Goal: Information Seeking & Learning: Find specific fact

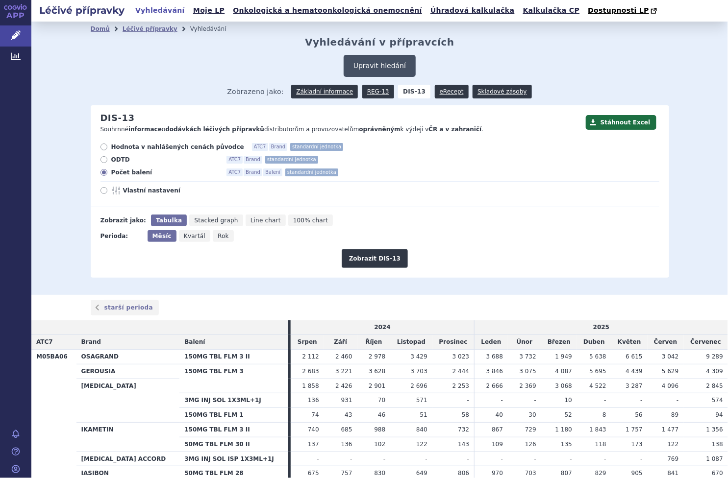
drag, startPoint x: 372, startPoint y: 52, endPoint x: 376, endPoint y: 69, distance: 16.6
click at [372, 53] on div "Domů Léčivé přípravky Vyhledávání Vyhledávání v přípravcích Upravit hledání ods…" at bounding box center [380, 157] width 618 height 242
click at [377, 69] on button "Upravit hledání" at bounding box center [380, 66] width 72 height 22
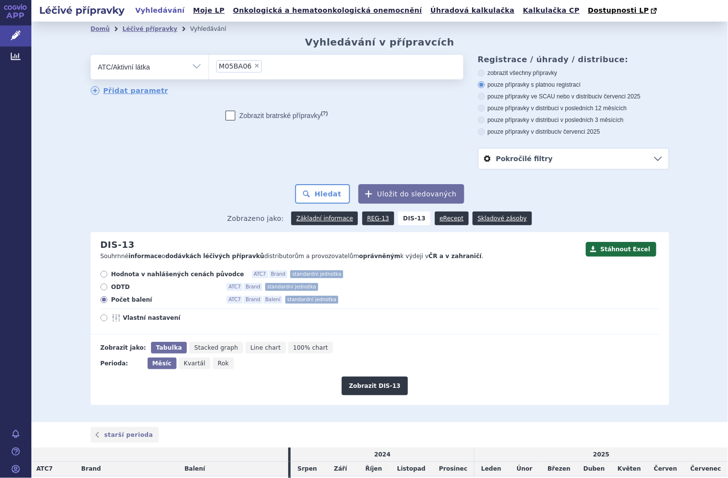
click at [247, 65] on li "× M05BA06" at bounding box center [239, 66] width 46 height 12
click at [209, 65] on select "M05BA06" at bounding box center [208, 66] width 0 height 25
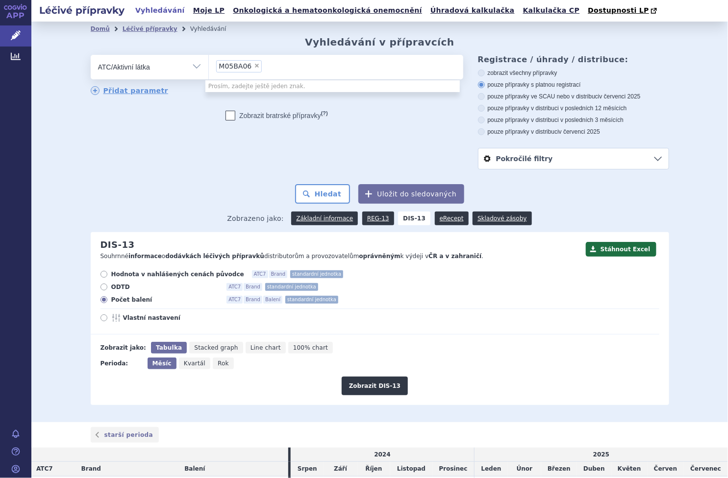
click at [254, 65] on span "×" at bounding box center [257, 66] width 6 height 6
click at [209, 65] on select "M05BA06" at bounding box center [208, 66] width 0 height 25
select select
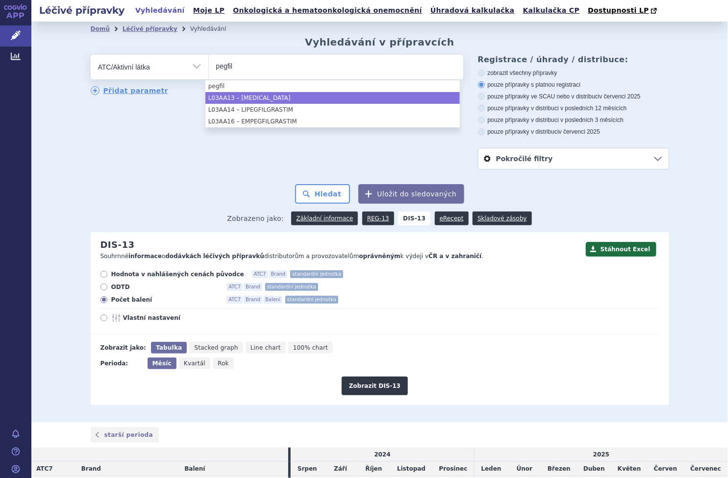
type input "pegfil"
select select "L03AA13"
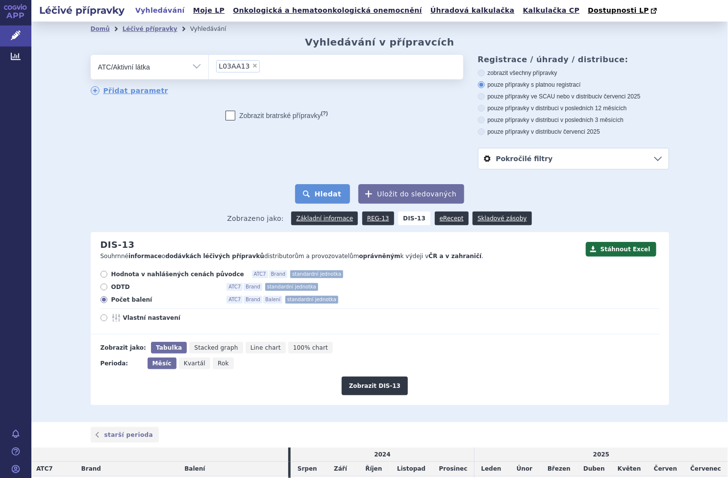
click at [336, 196] on button "Hledat" at bounding box center [322, 194] width 55 height 20
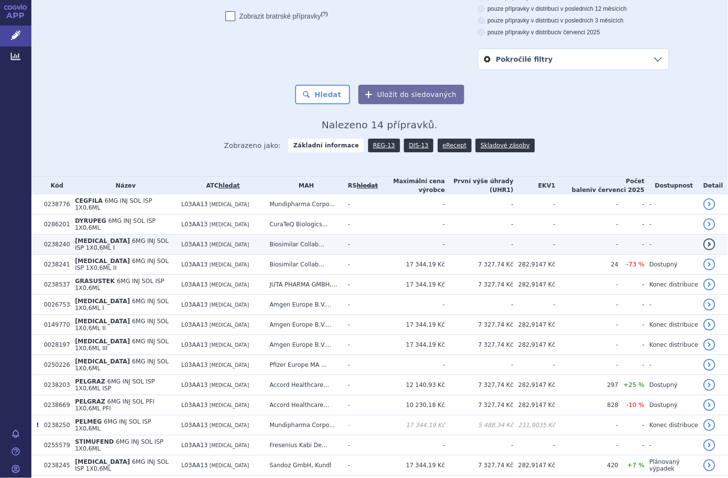
scroll to position [105, 0]
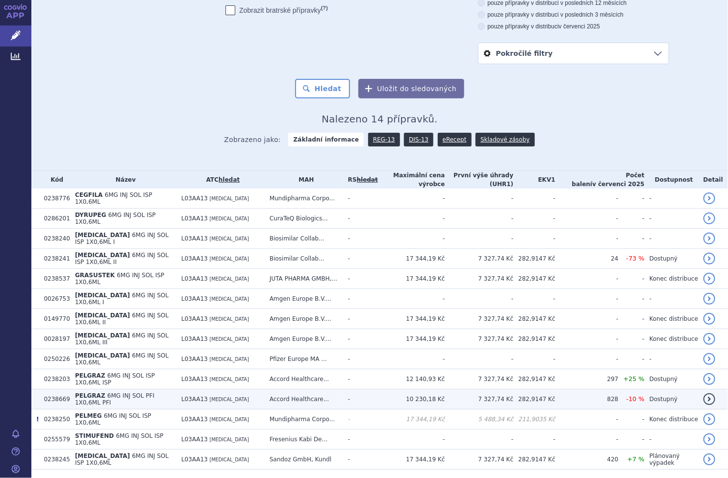
click at [176, 390] on td "L03AA13 [MEDICAL_DATA]" at bounding box center [220, 400] width 88 height 20
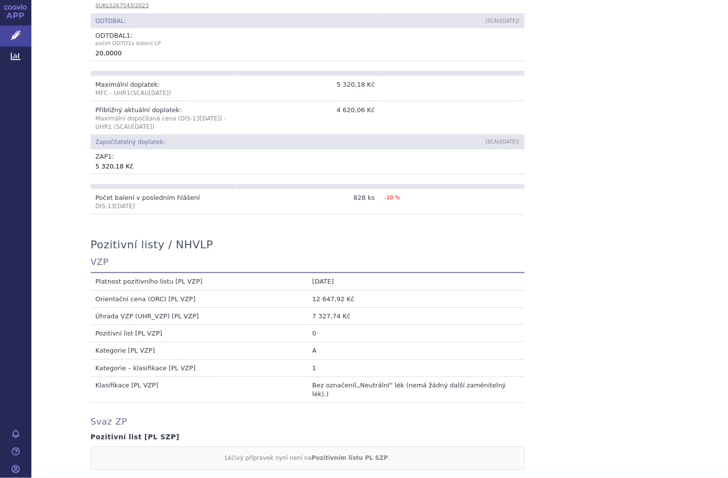
scroll to position [668, 0]
